Goal: Check status: Check status

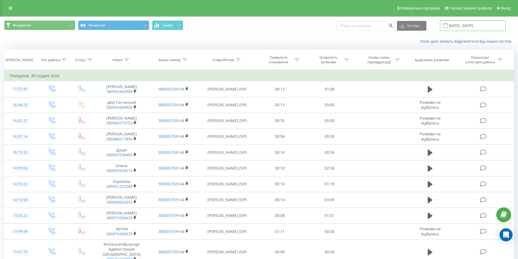
click at [489, 27] on input "[DATE] - [DATE]" at bounding box center [473, 25] width 66 height 11
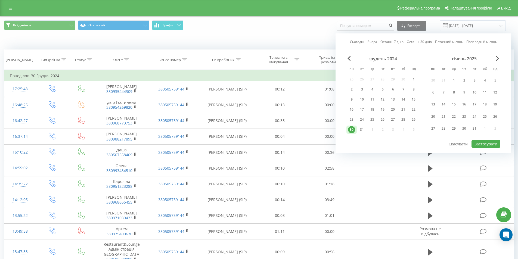
click at [358, 44] on link "Сьогодні" at bounding box center [357, 41] width 14 height 5
drag, startPoint x: 485, startPoint y: 144, endPoint x: 428, endPoint y: 118, distance: 63.4
click at [484, 144] on button "Застосувати" at bounding box center [485, 144] width 29 height 8
type input "[DATE] - [DATE]"
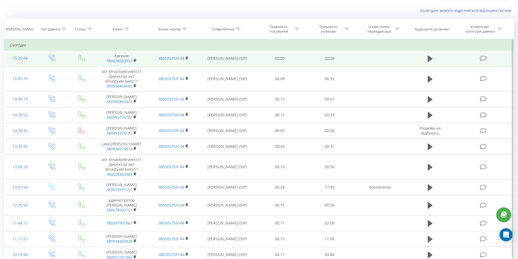
scroll to position [51, 0]
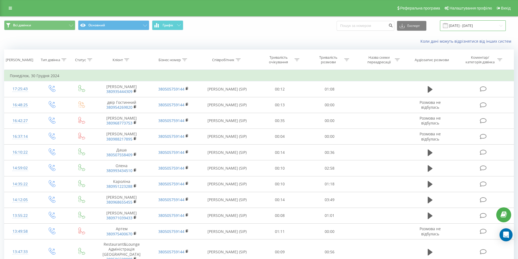
click at [470, 25] on input "[DATE] - [DATE]" at bounding box center [473, 25] width 66 height 11
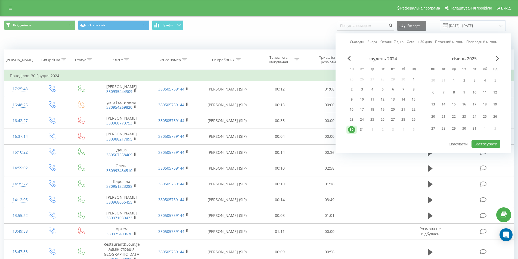
click at [356, 41] on link "Сьогодні" at bounding box center [357, 41] width 14 height 5
click at [493, 142] on button "Застосувати" at bounding box center [485, 144] width 29 height 8
type input "[DATE] - [DATE]"
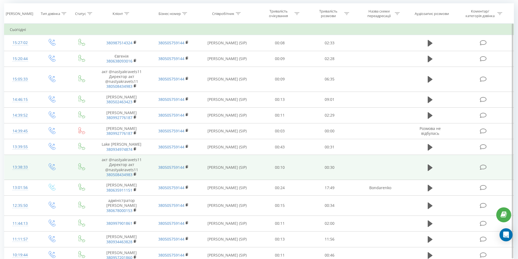
scroll to position [54, 0]
